Goal: Information Seeking & Learning: Find specific fact

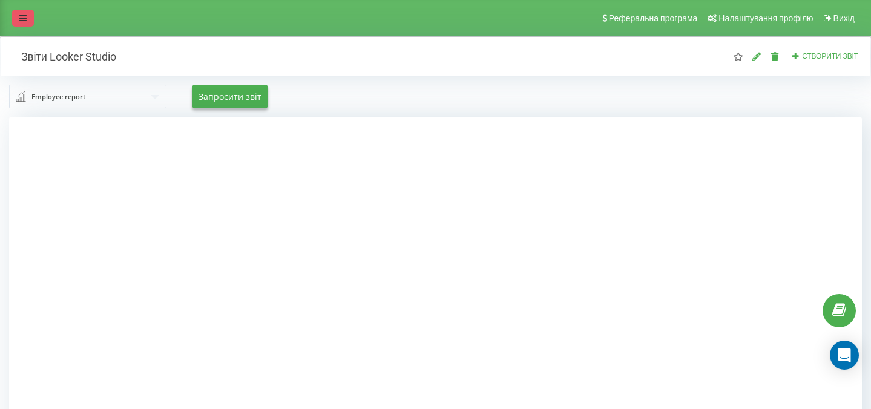
click at [25, 16] on icon at bounding box center [22, 18] width 7 height 8
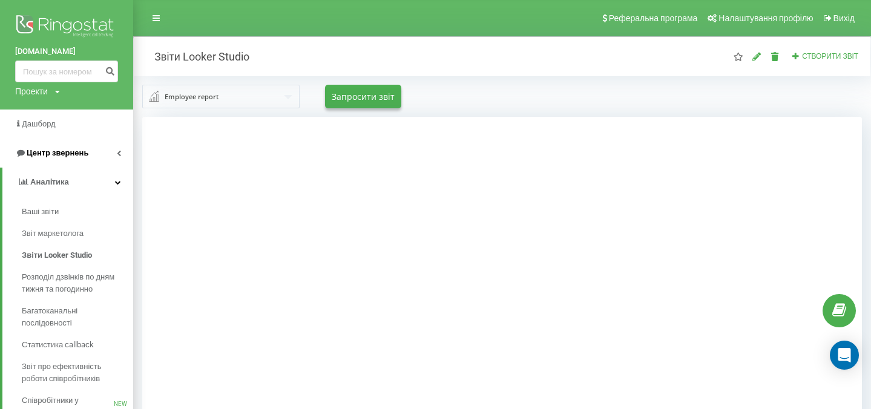
click at [49, 154] on span "Центр звернень" at bounding box center [58, 152] width 62 height 9
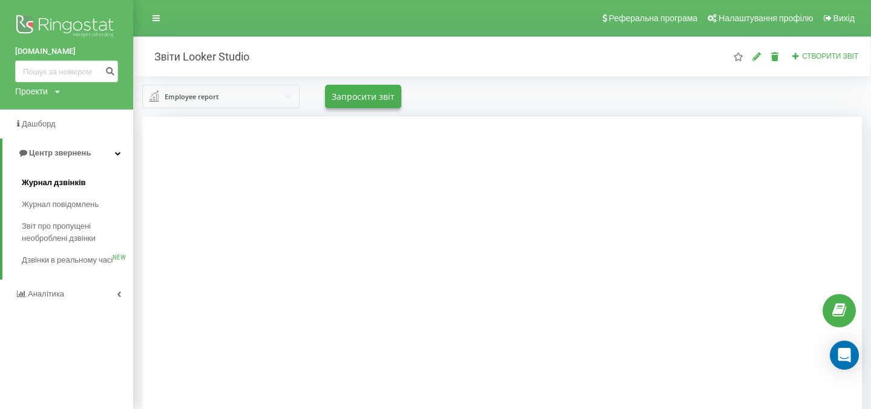
click at [63, 181] on span "Журнал дзвінків" at bounding box center [54, 183] width 64 height 12
click at [73, 183] on span "Журнал дзвінків" at bounding box center [54, 183] width 64 height 12
click at [57, 180] on span "Журнал дзвінків" at bounding box center [54, 183] width 64 height 12
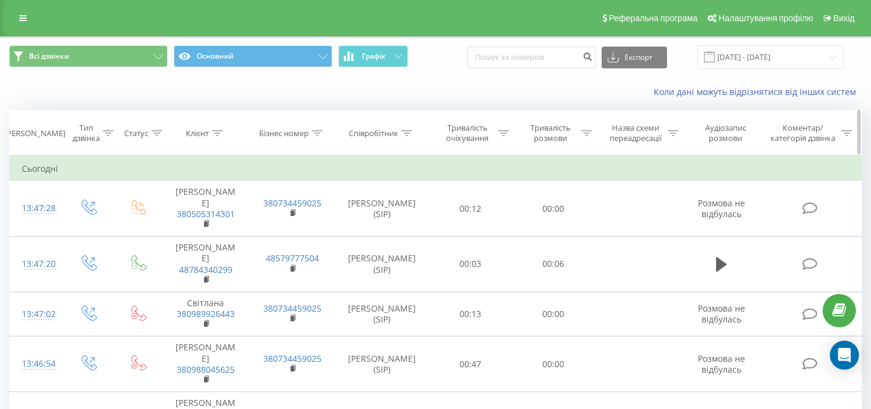
click at [321, 133] on icon at bounding box center [317, 133] width 11 height 6
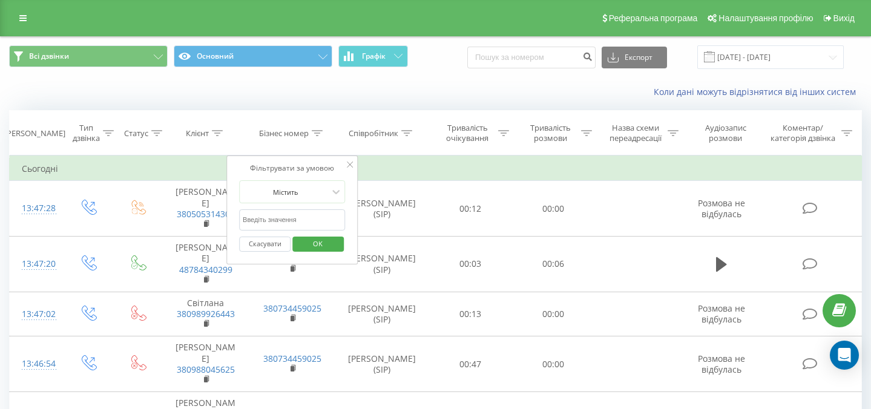
click at [302, 217] on input "text" at bounding box center [292, 220] width 107 height 21
type input "мельник"
click at [319, 244] on span "OK" at bounding box center [318, 243] width 34 height 19
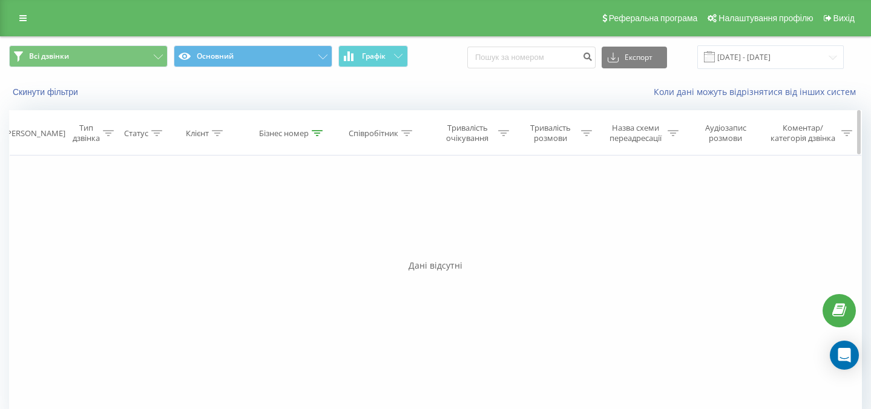
click at [315, 136] on div at bounding box center [317, 133] width 11 height 10
click at [264, 252] on div "Скасувати OK" at bounding box center [292, 244] width 107 height 27
click at [264, 245] on button "Скасувати" at bounding box center [264, 244] width 51 height 15
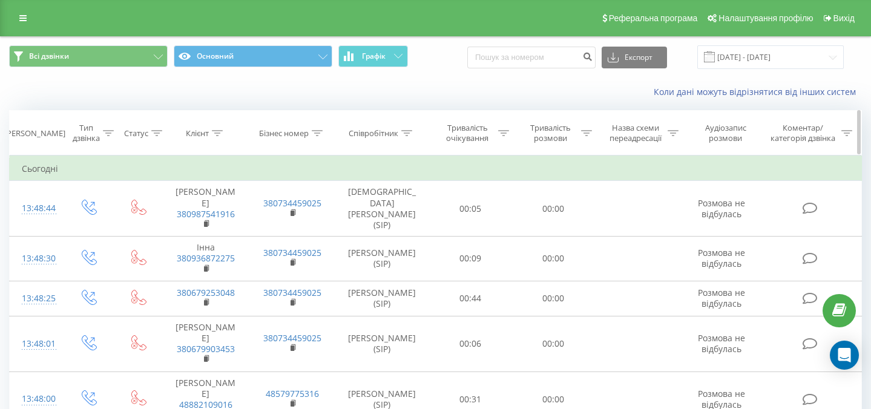
click at [409, 134] on icon at bounding box center [406, 133] width 11 height 6
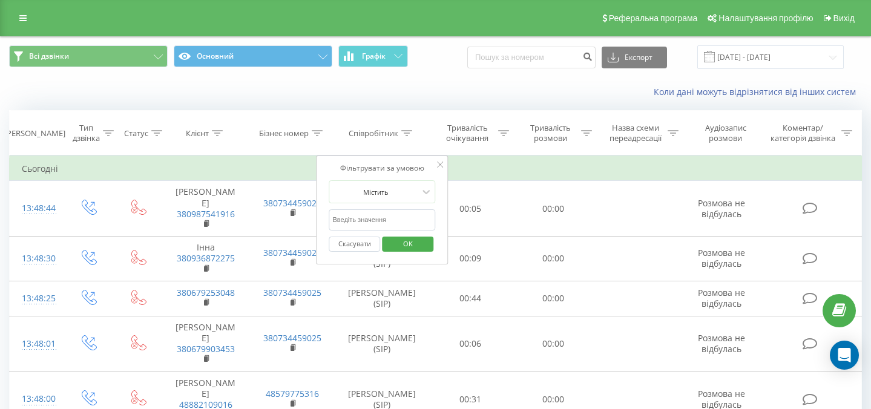
click at [378, 225] on input "text" at bounding box center [382, 220] width 107 height 21
type input "мельник"
click at [414, 245] on span "OK" at bounding box center [408, 243] width 34 height 19
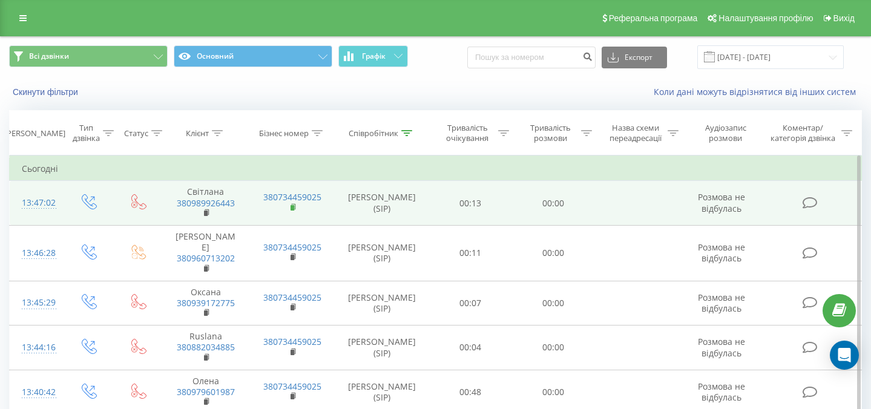
click at [294, 208] on rect at bounding box center [293, 207] width 4 height 5
